Goal: Task Accomplishment & Management: Complete application form

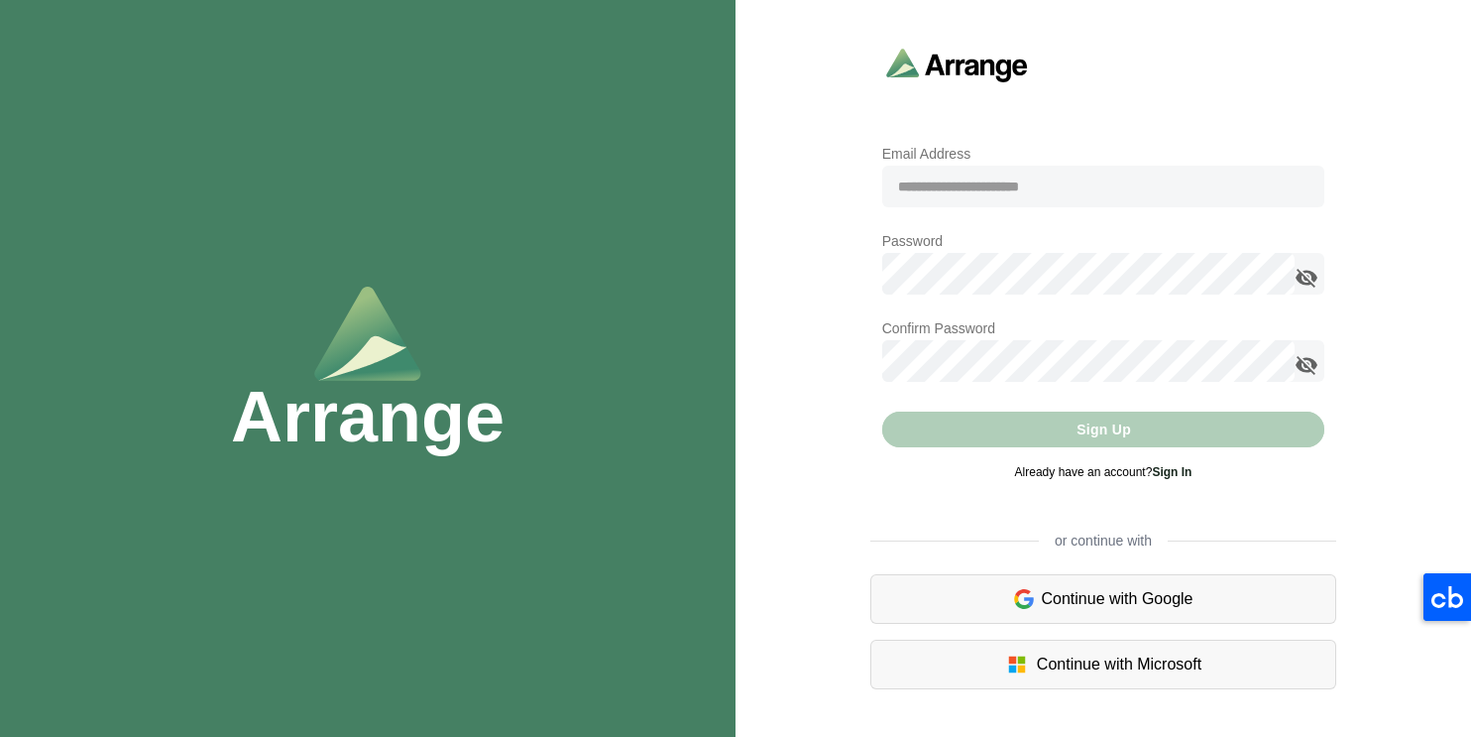
click at [288, 452] on h1 "Arrange" at bounding box center [368, 416] width 274 height 71
click at [291, 446] on h1 "Arrange" at bounding box center [368, 416] width 274 height 71
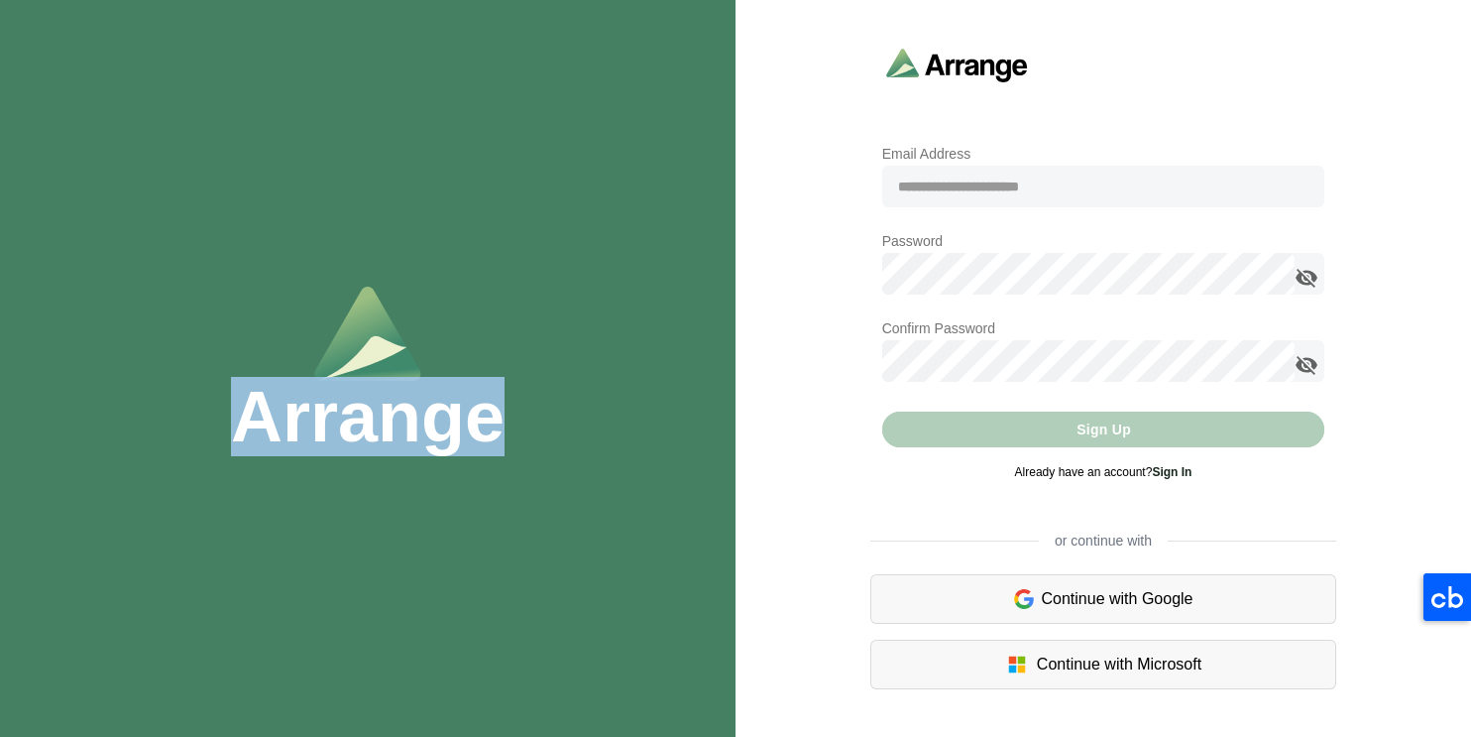
click at [291, 446] on h1 "Arrange" at bounding box center [368, 416] width 274 height 71
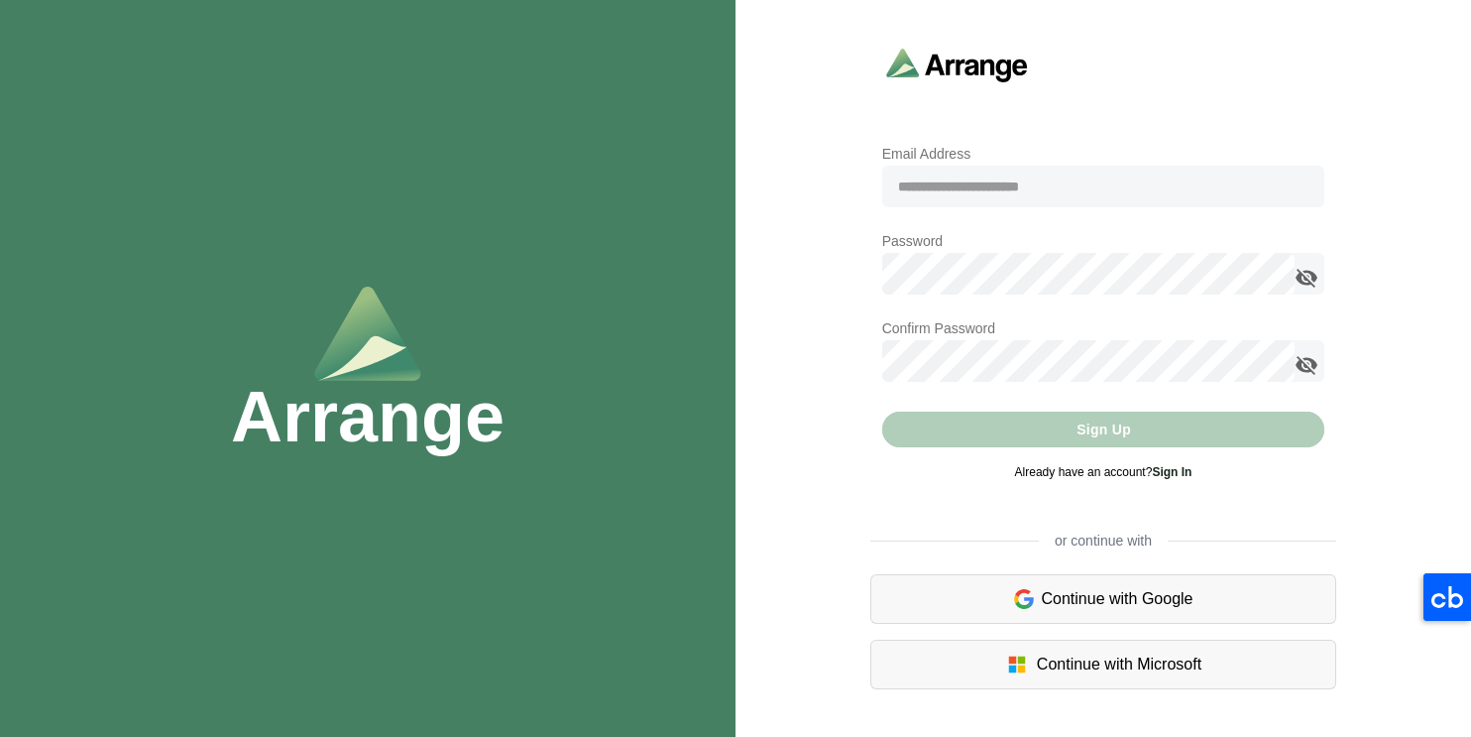
click at [370, 331] on img at bounding box center [367, 333] width 107 height 95
click at [697, 315] on div "Arrange" at bounding box center [368, 368] width 736 height 737
click at [1001, 59] on img at bounding box center [957, 65] width 142 height 35
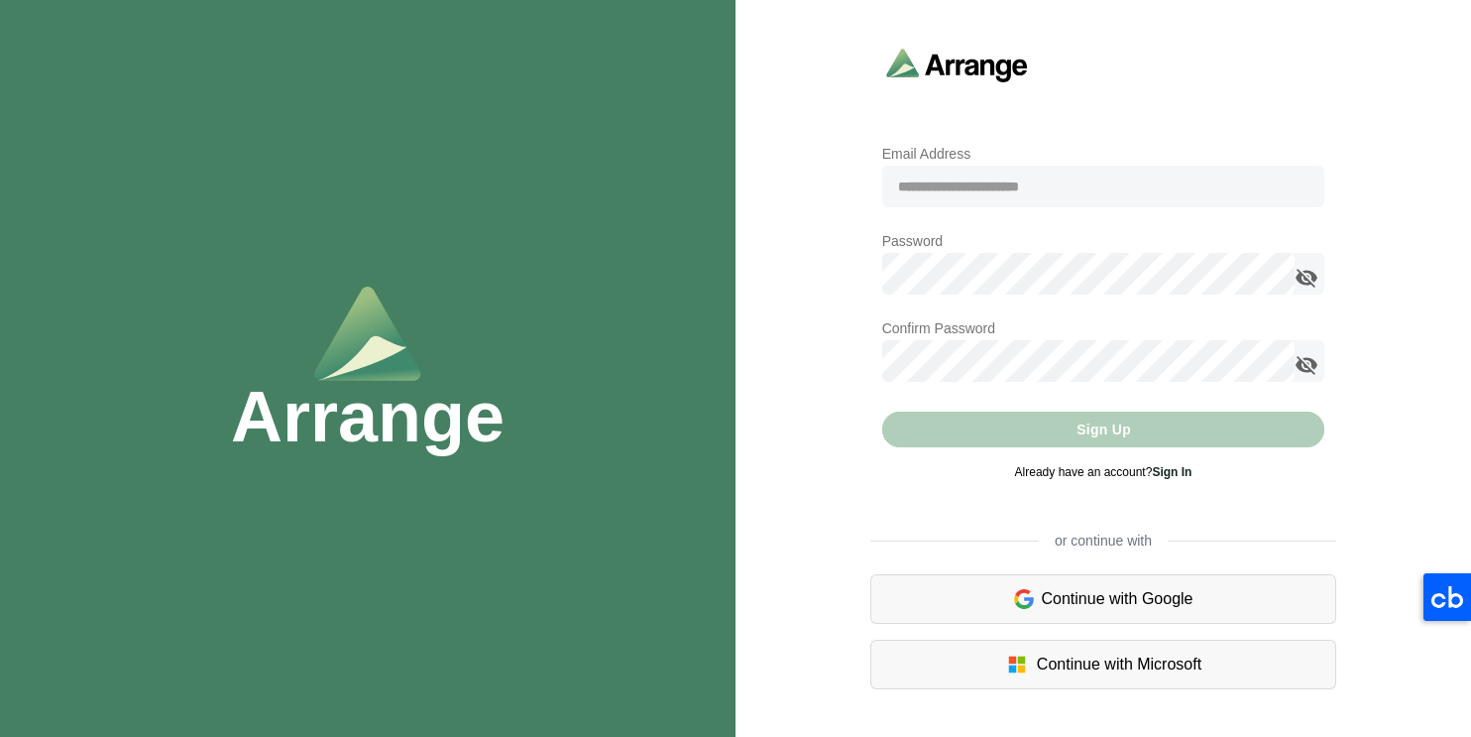
click at [885, 100] on div at bounding box center [1104, 89] width 491 height 106
